Goal: Task Accomplishment & Management: Manage account settings

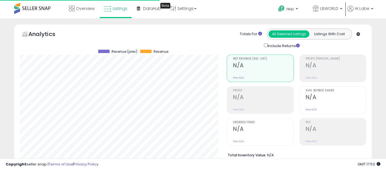
select select "**"
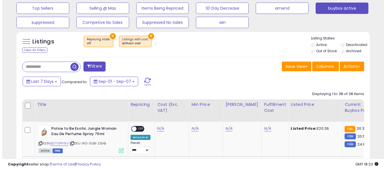
scroll to position [116, 205]
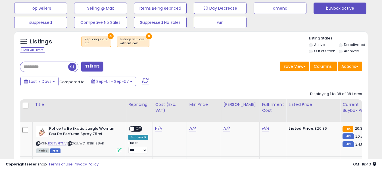
click at [146, 81] on span at bounding box center [145, 81] width 7 height 7
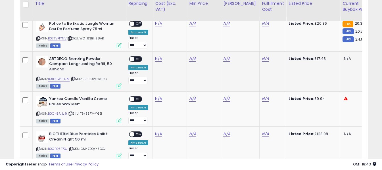
scroll to position [267, 0]
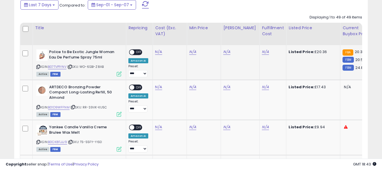
drag, startPoint x: 37, startPoint y: 67, endPoint x: 104, endPoint y: 5, distance: 90.8
click at [38, 67] on icon at bounding box center [38, 66] width 4 height 3
click at [159, 51] on link "N/A" at bounding box center [158, 52] width 7 height 6
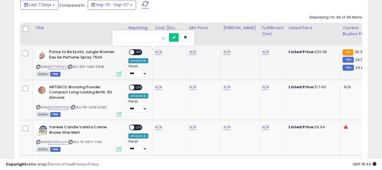
click at [157, 41] on input "number" at bounding box center [141, 38] width 51 height 10
type input "**"
click at [175, 36] on icon "submit" at bounding box center [173, 36] width 3 height 3
click at [262, 51] on link "N/A" at bounding box center [265, 52] width 7 height 6
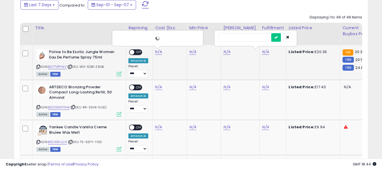
click at [254, 39] on input "text" at bounding box center [244, 37] width 51 height 9
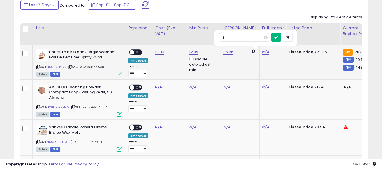
type input "*"
click at [278, 37] on icon "submit" at bounding box center [275, 36] width 3 height 3
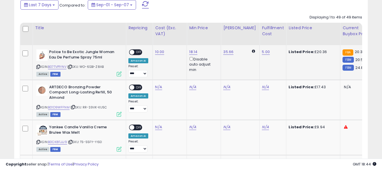
click at [139, 54] on span "OFF" at bounding box center [138, 52] width 9 height 5
click at [38, 108] on icon at bounding box center [38, 107] width 4 height 3
click at [157, 87] on link "N/A" at bounding box center [158, 87] width 7 height 6
click at [154, 71] on input "number" at bounding box center [141, 73] width 51 height 10
type input "****"
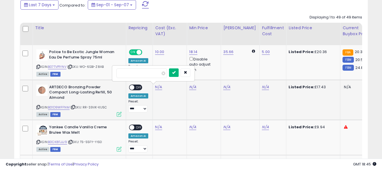
click at [179, 72] on button "submit" at bounding box center [174, 72] width 10 height 9
click at [262, 87] on link "N/A" at bounding box center [265, 87] width 7 height 6
click at [252, 75] on input "text" at bounding box center [244, 72] width 51 height 9
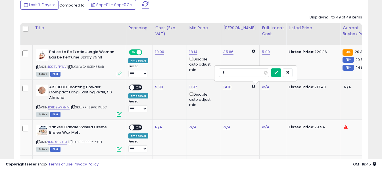
type input "*"
click at [278, 72] on icon "submit" at bounding box center [275, 72] width 3 height 3
drag, startPoint x: 138, startPoint y: 87, endPoint x: 116, endPoint y: 100, distance: 24.5
click at [137, 88] on span "OFF" at bounding box center [138, 87] width 9 height 5
click at [39, 142] on icon at bounding box center [38, 142] width 4 height 3
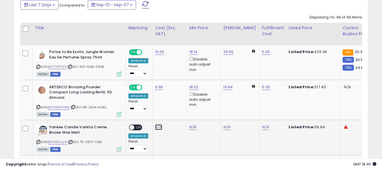
click at [159, 127] on link "N/A" at bounding box center [158, 127] width 7 height 6
click at [157, 117] on input "number" at bounding box center [141, 113] width 51 height 10
type input "****"
drag, startPoint x: 181, startPoint y: 114, endPoint x: 189, endPoint y: 118, distance: 8.6
click at [175, 114] on icon "submit" at bounding box center [173, 112] width 3 height 3
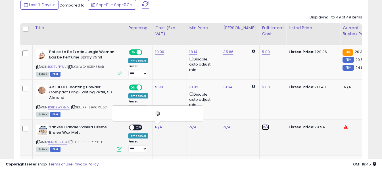
click at [262, 127] on link "N/A" at bounding box center [265, 127] width 7 height 6
click at [254, 111] on input "text" at bounding box center [244, 112] width 51 height 9
type input "*"
click at [278, 111] on icon "submit" at bounding box center [275, 112] width 3 height 3
click at [135, 127] on span "OFF" at bounding box center [138, 127] width 9 height 5
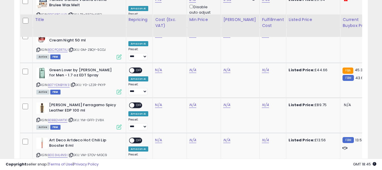
scroll to position [381, 0]
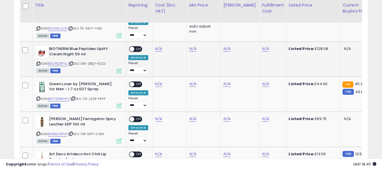
click at [39, 64] on icon at bounding box center [38, 63] width 4 height 3
click at [157, 48] on link "N/A" at bounding box center [158, 49] width 7 height 6
click at [155, 34] on input "number" at bounding box center [141, 35] width 51 height 10
click at [142, 35] on input "number" at bounding box center [141, 35] width 51 height 10
type input "*****"
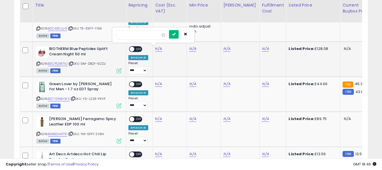
click at [179, 34] on button "submit" at bounding box center [174, 34] width 10 height 9
click at [262, 50] on link "N/A" at bounding box center [265, 49] width 7 height 6
click at [252, 35] on input "text" at bounding box center [244, 34] width 51 height 9
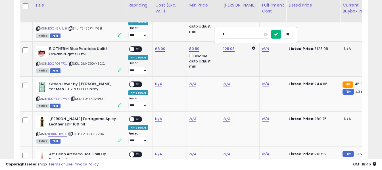
type input "*"
click at [278, 35] on icon "submit" at bounding box center [275, 33] width 3 height 3
click at [137, 51] on span "OFF" at bounding box center [138, 49] width 9 height 5
